Goal: Information Seeking & Learning: Check status

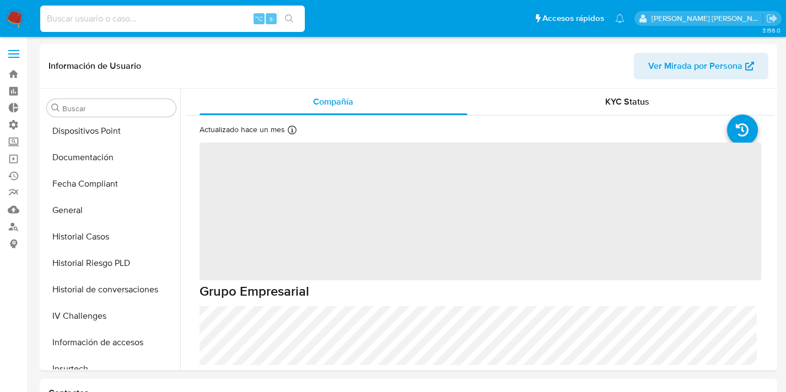
click at [129, 14] on input at bounding box center [172, 19] width 265 height 14
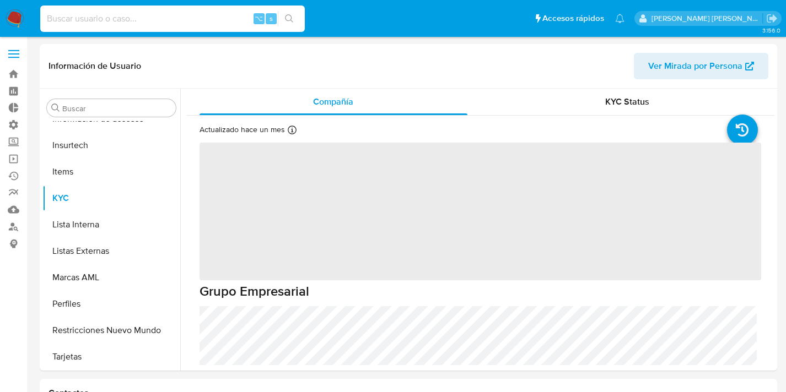
scroll to position [466, 0]
paste input "168587730"
type input "168587730"
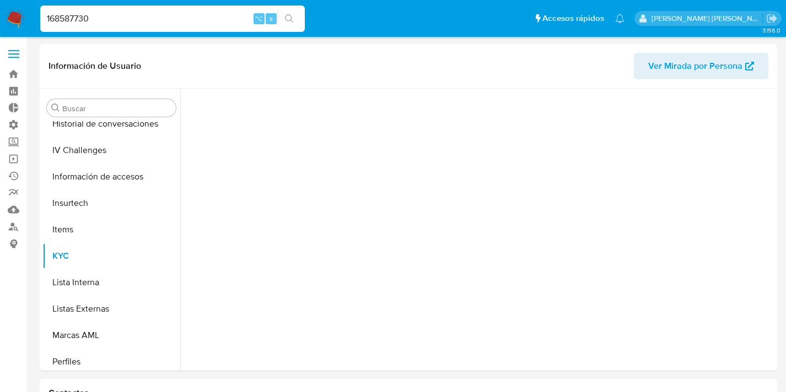
scroll to position [466, 0]
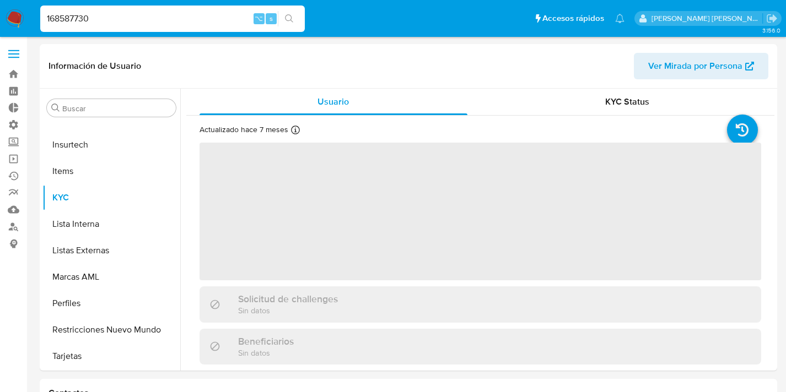
select select "10"
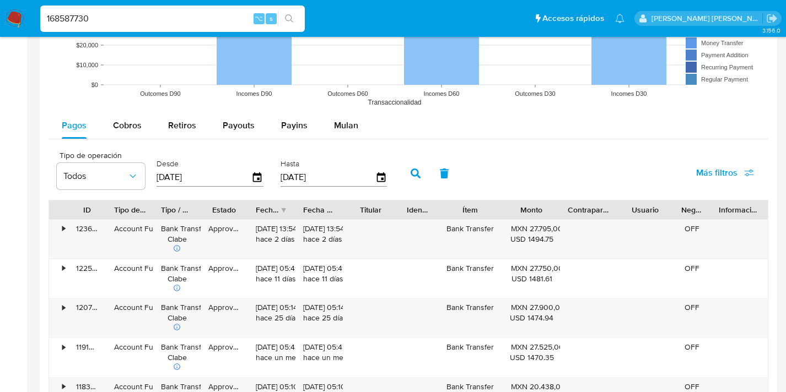
scroll to position [961, 0]
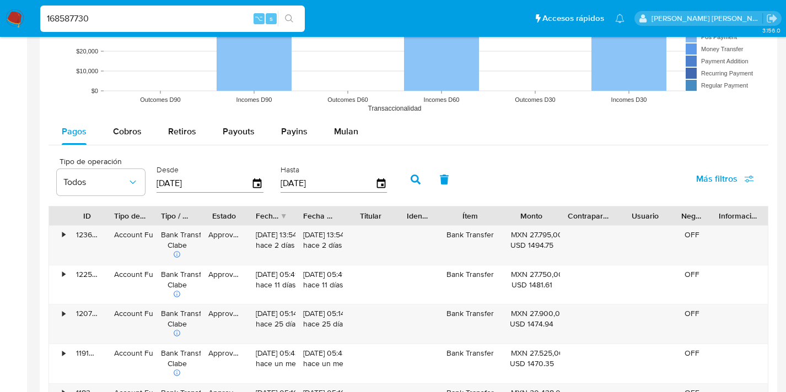
click at [696, 185] on button "Más filtros" at bounding box center [725, 179] width 87 height 26
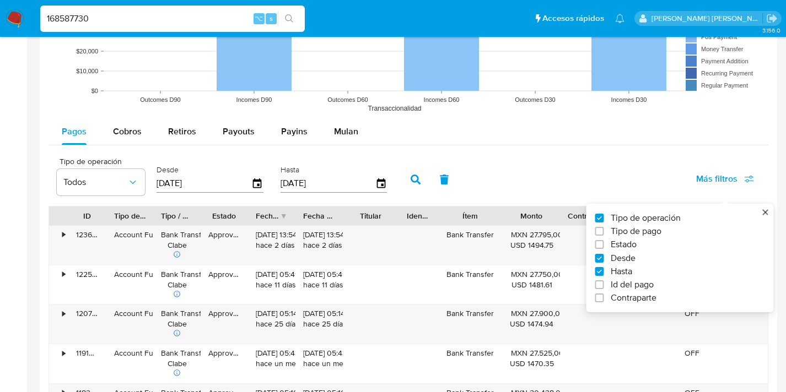
click at [624, 284] on span "Id del pago" at bounding box center [632, 284] width 43 height 11
click at [604, 284] on input "Id del pago" at bounding box center [599, 285] width 9 height 9
checkbox input "true"
click at [446, 170] on div at bounding box center [455, 183] width 108 height 26
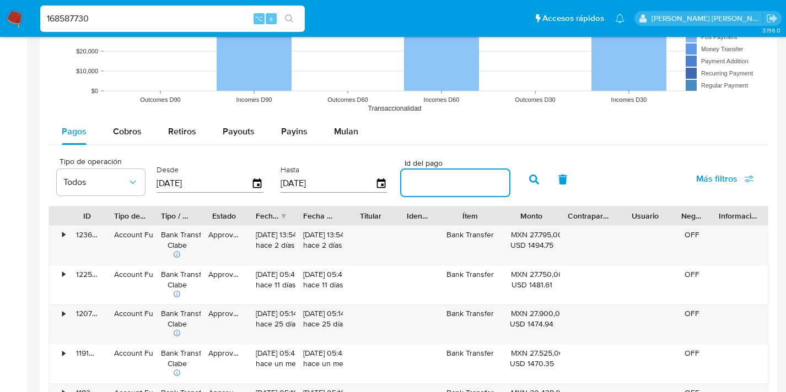
click at [446, 178] on input "number" at bounding box center [455, 183] width 108 height 14
paste input "120728160978"
click at [529, 177] on icon "button" at bounding box center [534, 180] width 10 height 10
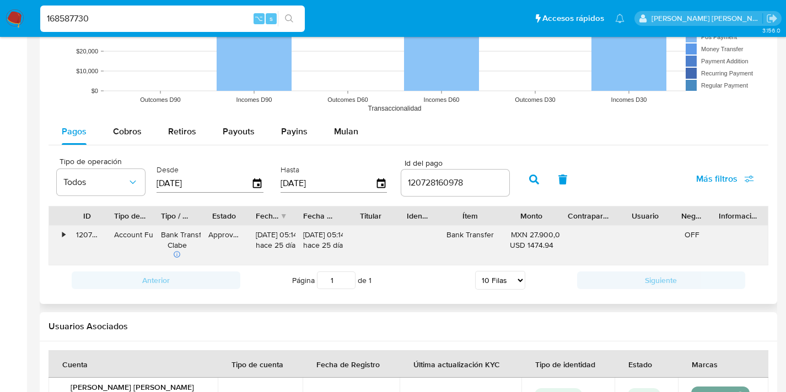
click at [62, 236] on div "•" at bounding box center [63, 235] width 3 height 10
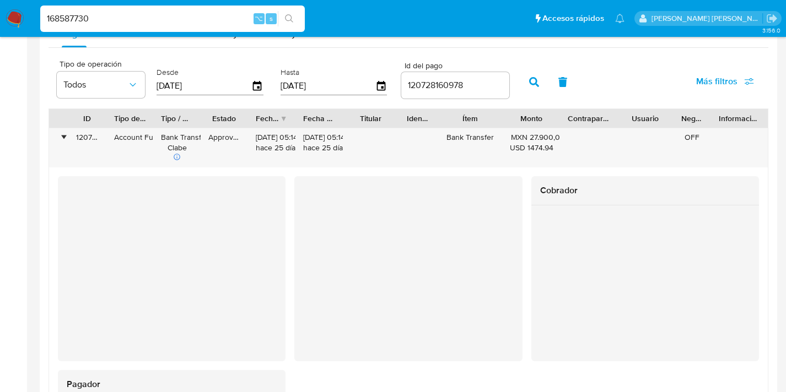
scroll to position [1060, 0]
click at [83, 139] on div "120728160978" at bounding box center [87, 146] width 38 height 39
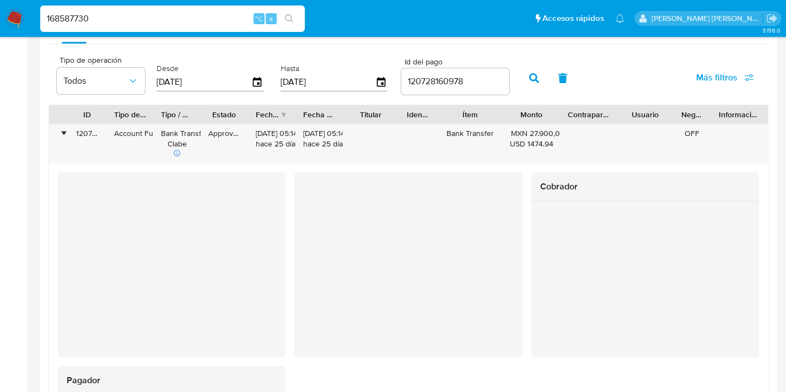
scroll to position [1030, 0]
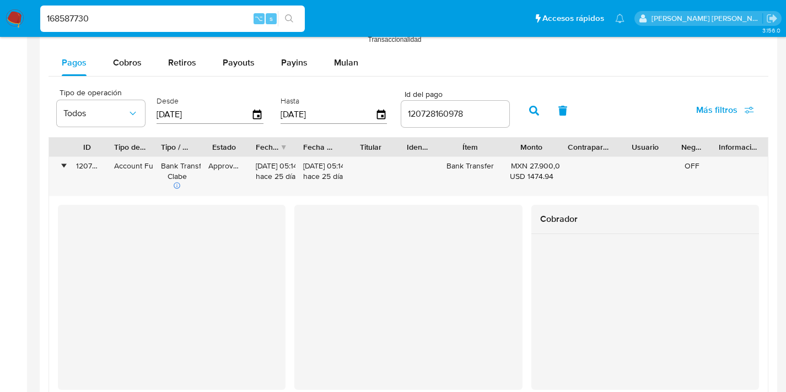
click at [431, 106] on div "120728160978" at bounding box center [455, 114] width 108 height 26
click at [431, 116] on input "120728160978" at bounding box center [455, 114] width 108 height 14
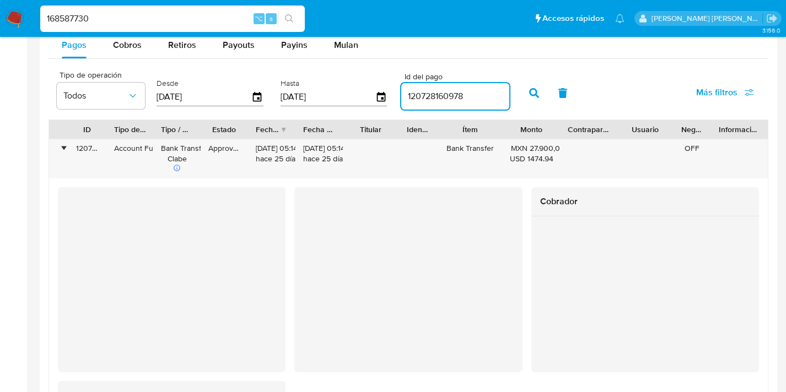
scroll to position [1044, 0]
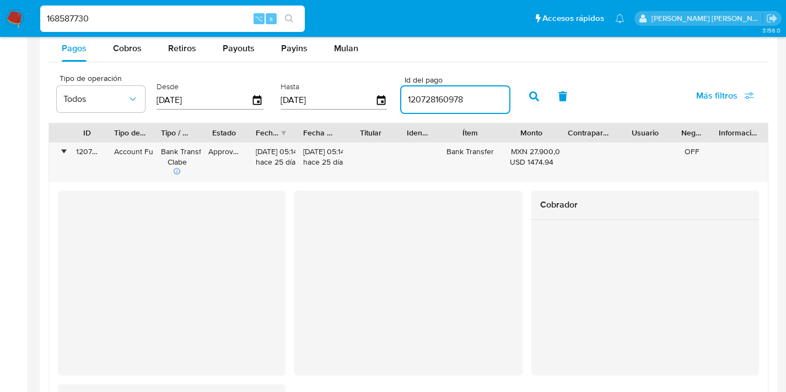
click at [438, 104] on input "120728160978" at bounding box center [455, 100] width 108 height 14
paste input "1481044332"
type input "121481044332"
click at [529, 99] on icon "button" at bounding box center [534, 96] width 10 height 10
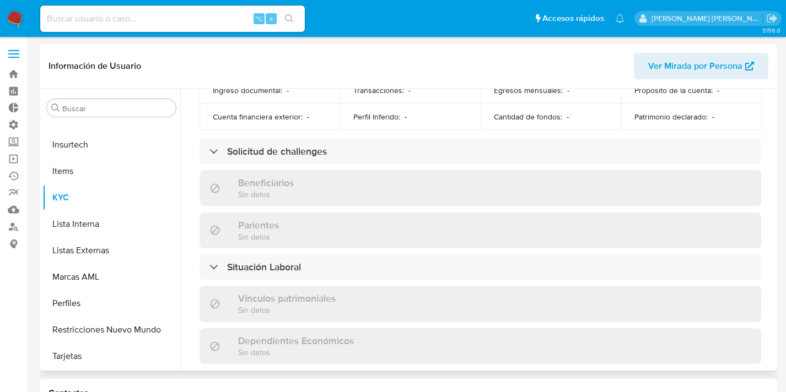
scroll to position [689, 0]
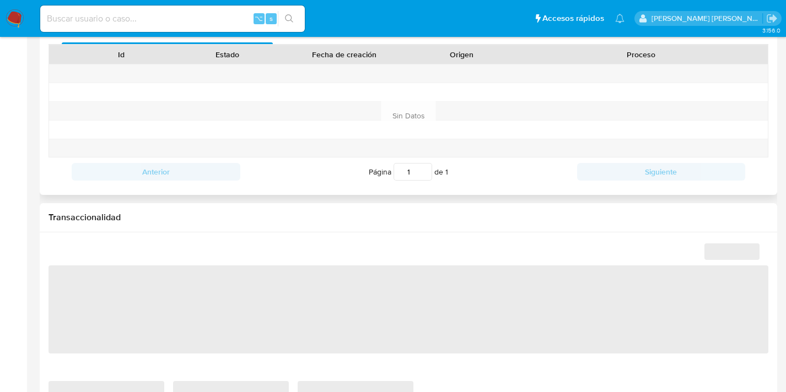
select select "10"
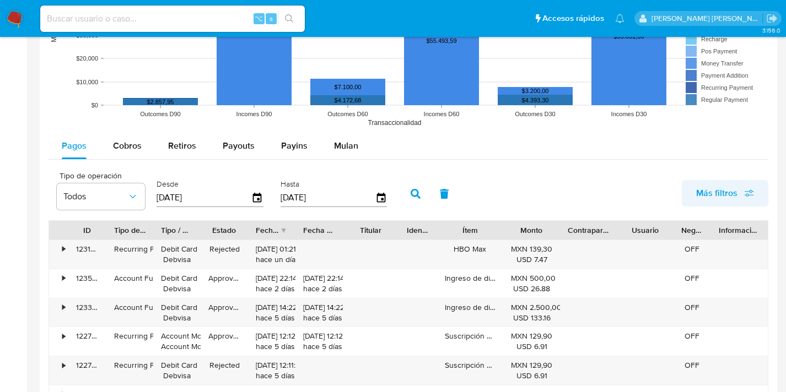
scroll to position [947, 0]
click at [731, 199] on span "Más filtros" at bounding box center [716, 193] width 41 height 26
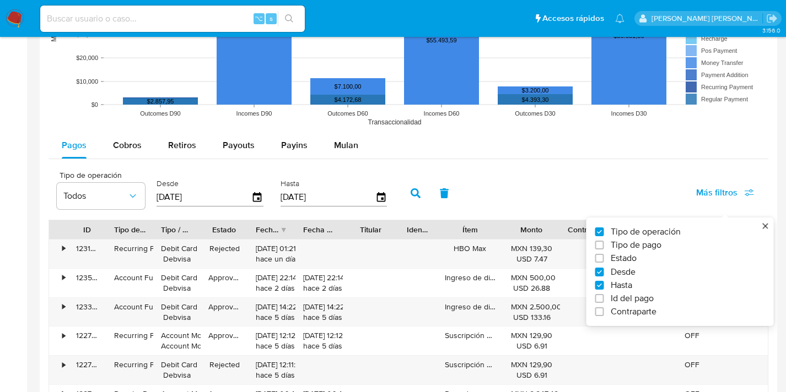
click at [616, 301] on span "Id del pago" at bounding box center [632, 298] width 43 height 11
click at [604, 301] on input "Id del pago" at bounding box center [599, 298] width 9 height 9
checkbox input "true"
click at [438, 189] on div at bounding box center [455, 197] width 108 height 26
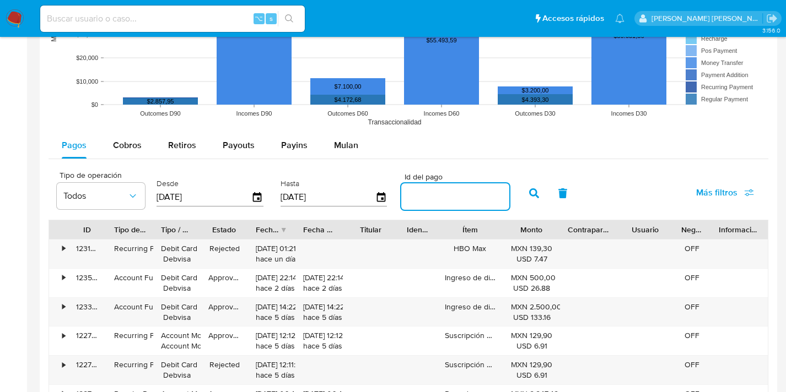
click at [441, 195] on input "number" at bounding box center [455, 197] width 108 height 14
paste input "121481044332"
type input "121481044332"
click at [529, 194] on icon "button" at bounding box center [534, 193] width 10 height 10
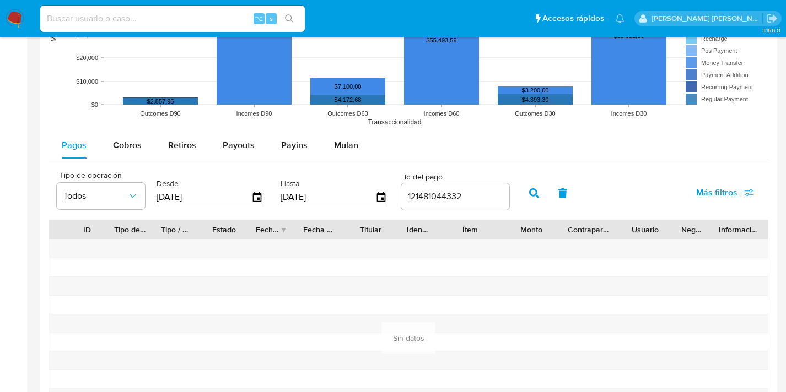
click at [694, 196] on button "Más filtros" at bounding box center [725, 193] width 87 height 26
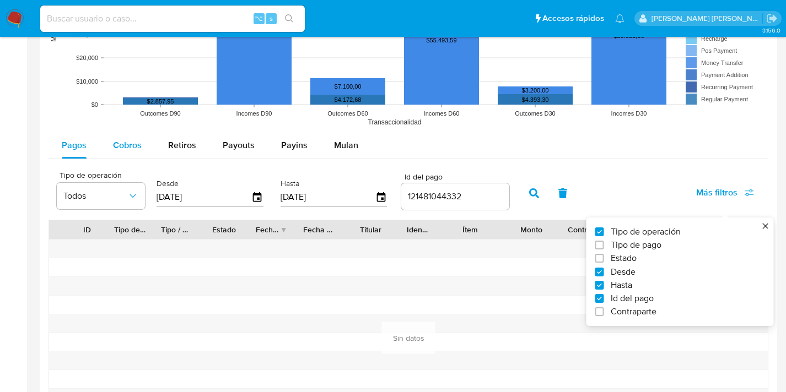
click at [127, 142] on span "Cobros" at bounding box center [127, 145] width 29 height 13
select select "10"
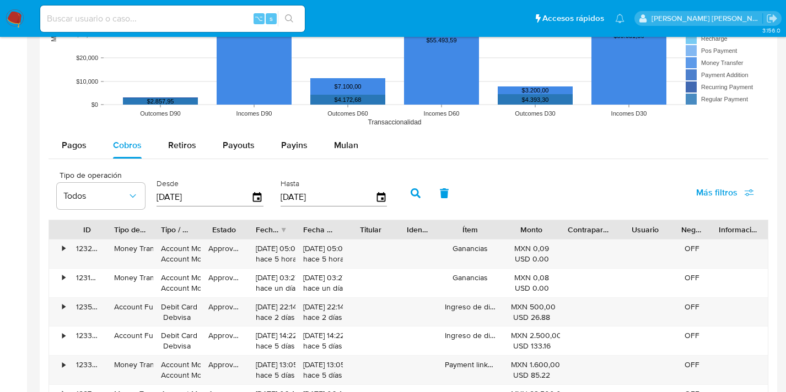
click at [420, 200] on button "button" at bounding box center [415, 193] width 29 height 26
click at [744, 188] on span "Más filtros" at bounding box center [725, 193] width 58 height 24
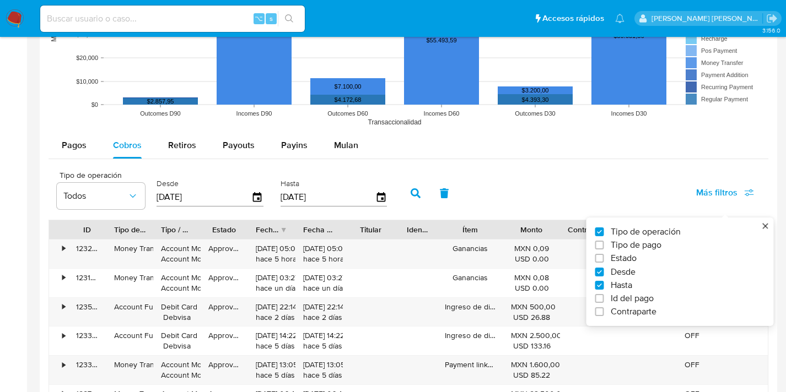
click at [616, 299] on span "Id del pago" at bounding box center [632, 298] width 43 height 11
click at [604, 299] on input "Id del pago" at bounding box center [599, 298] width 9 height 9
checkbox input "true"
click at [470, 205] on div at bounding box center [455, 197] width 108 height 26
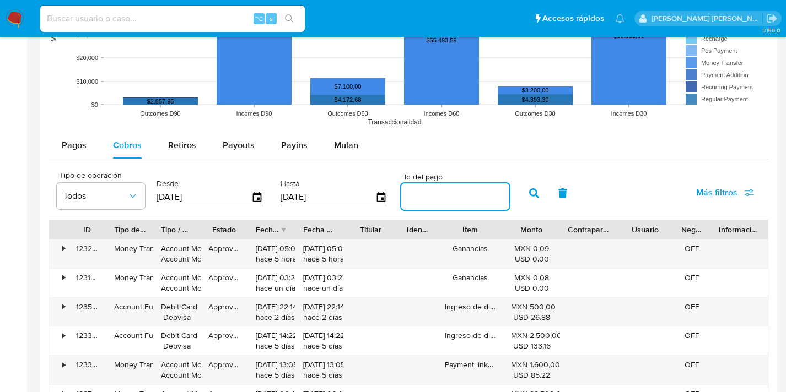
click at [470, 199] on input "number" at bounding box center [455, 197] width 108 height 14
paste input "121481044332"
type input "121481044332"
click at [530, 193] on icon "button" at bounding box center [534, 193] width 10 height 10
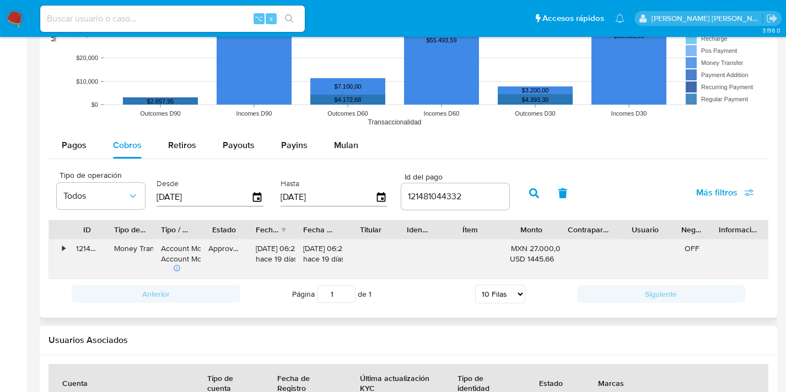
click at [69, 251] on div "121481044332" at bounding box center [87, 259] width 38 height 39
click at [63, 250] on div "•" at bounding box center [63, 249] width 3 height 10
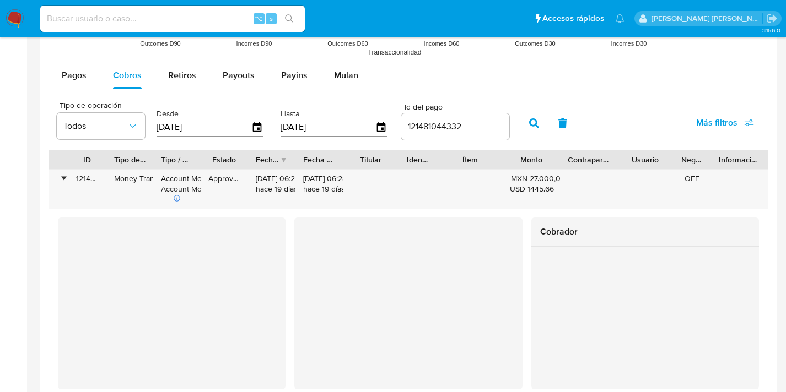
scroll to position [1042, 0]
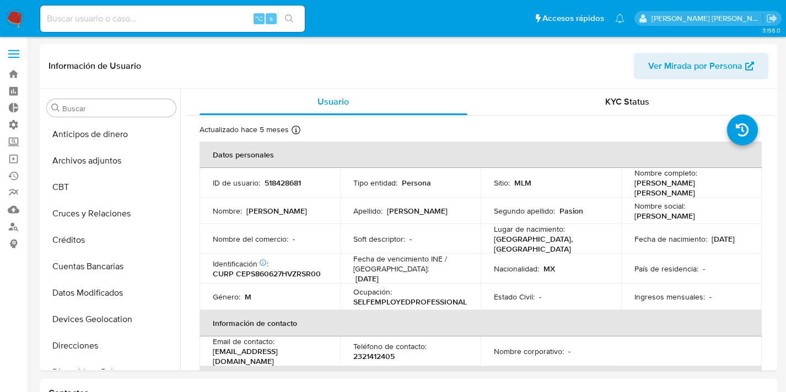
select select "10"
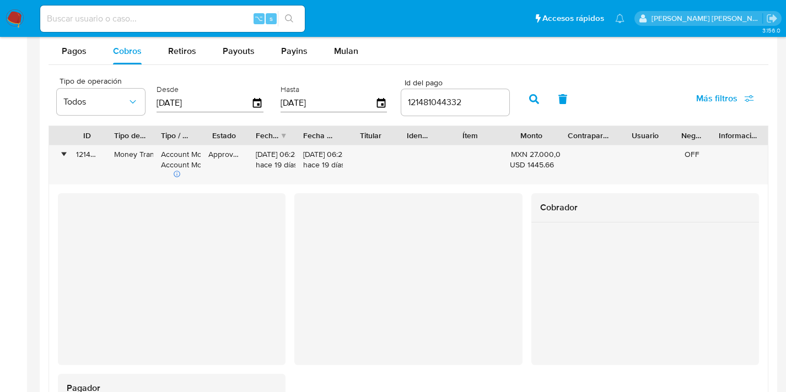
scroll to position [689, 0]
